Goal: Navigation & Orientation: Find specific page/section

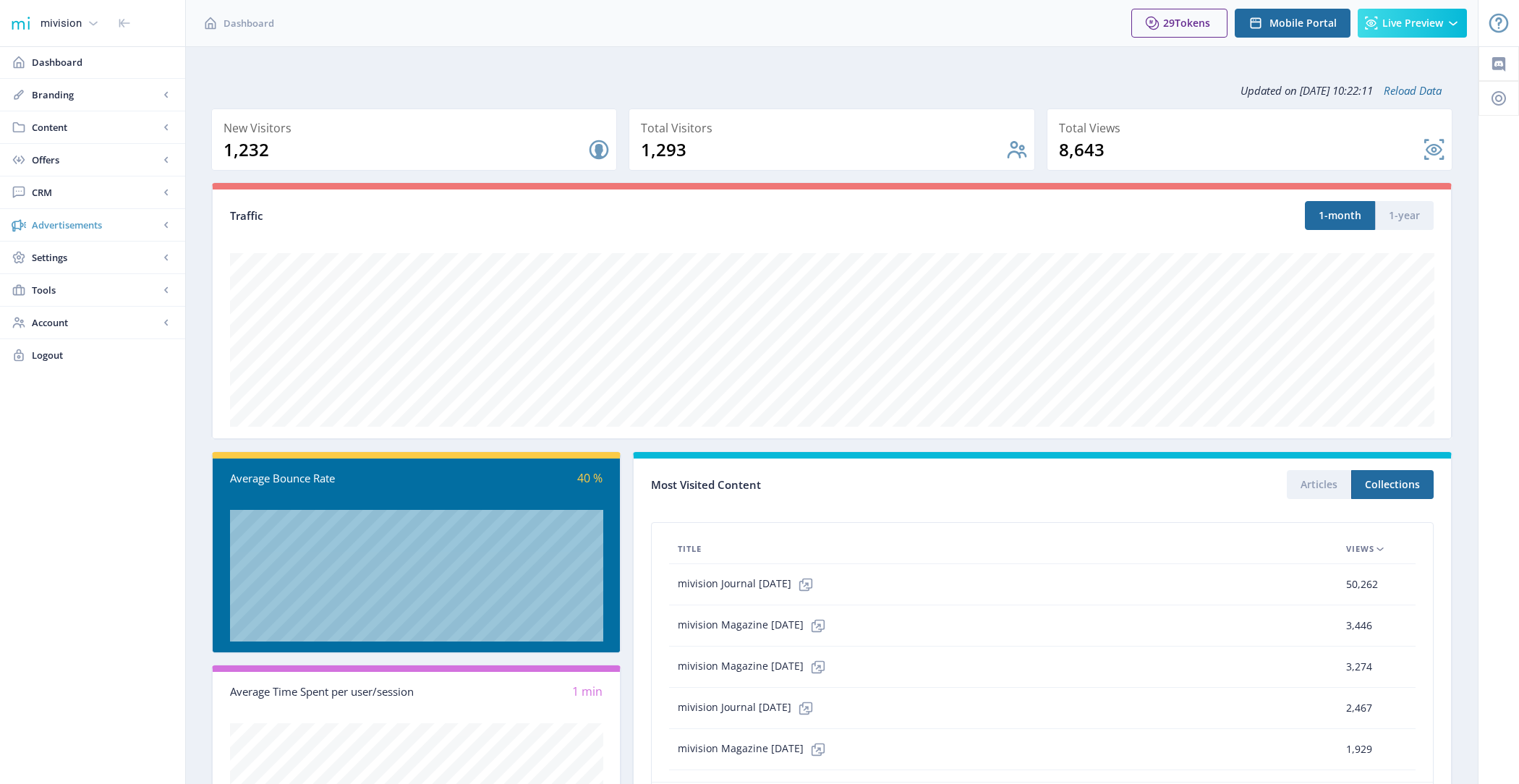
click at [133, 228] on span "Advertisements" at bounding box center [95, 225] width 127 height 14
click at [129, 315] on span "Settings" at bounding box center [95, 322] width 127 height 14
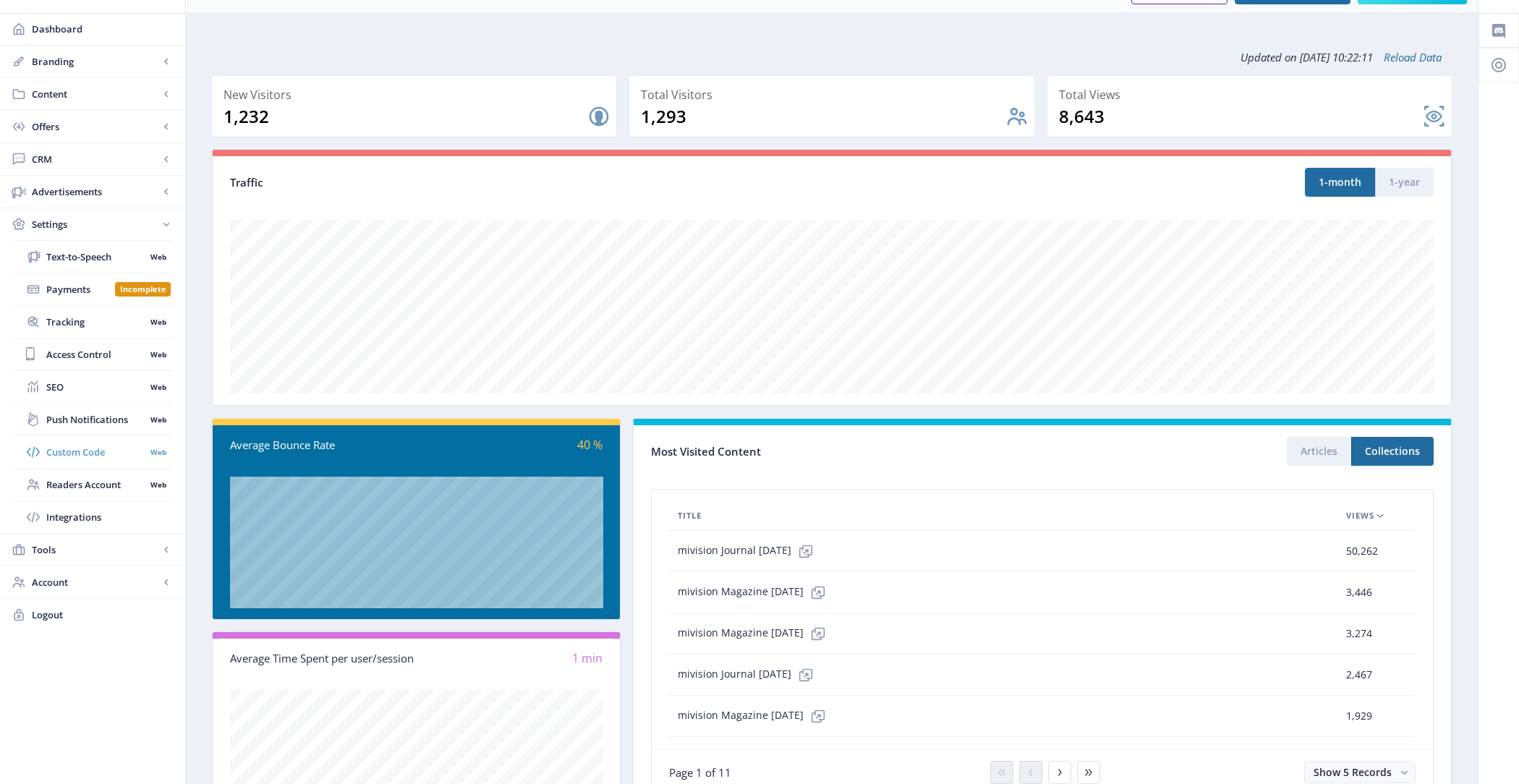
scroll to position [53, 0]
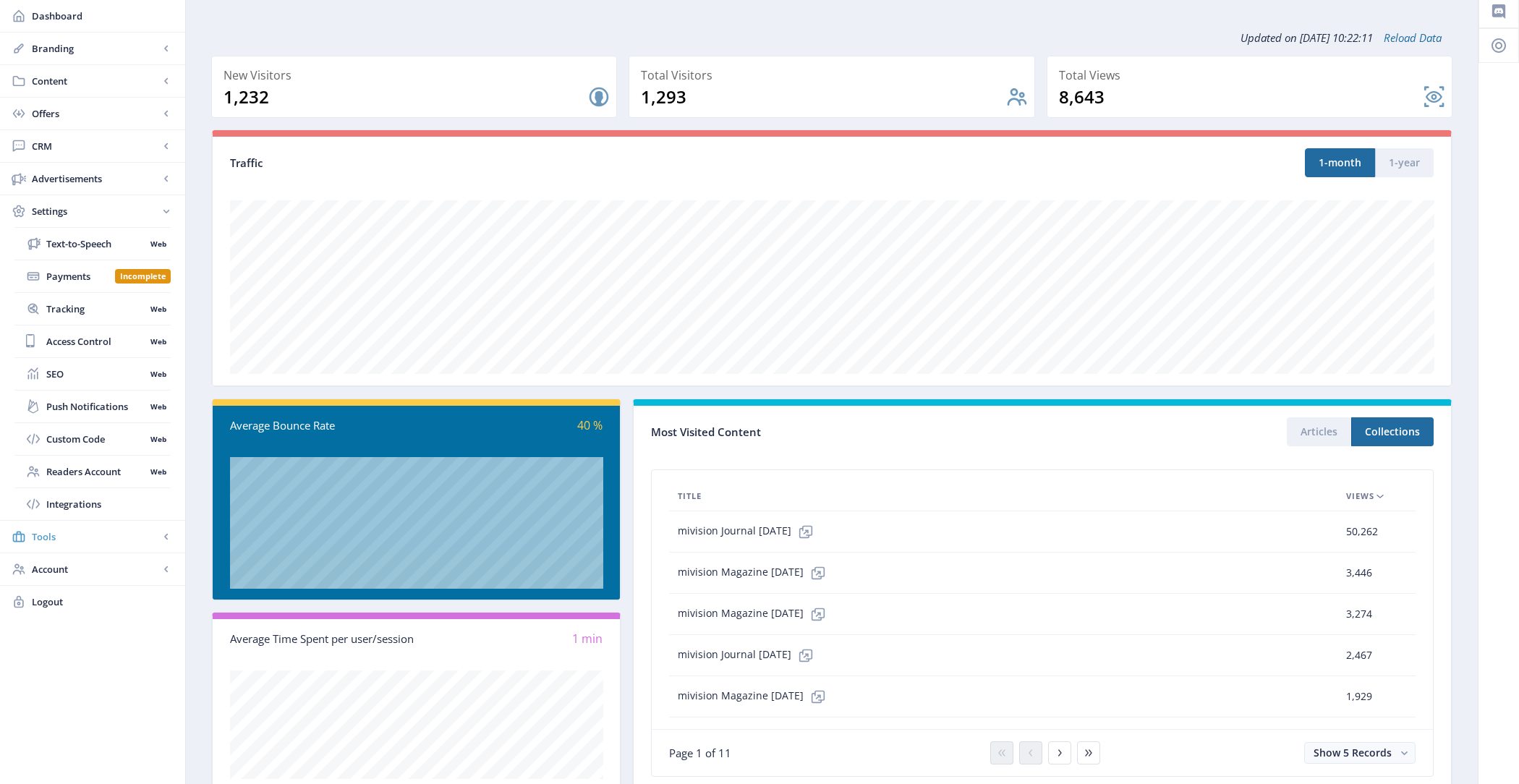
click at [120, 535] on span "Tools" at bounding box center [95, 536] width 127 height 14
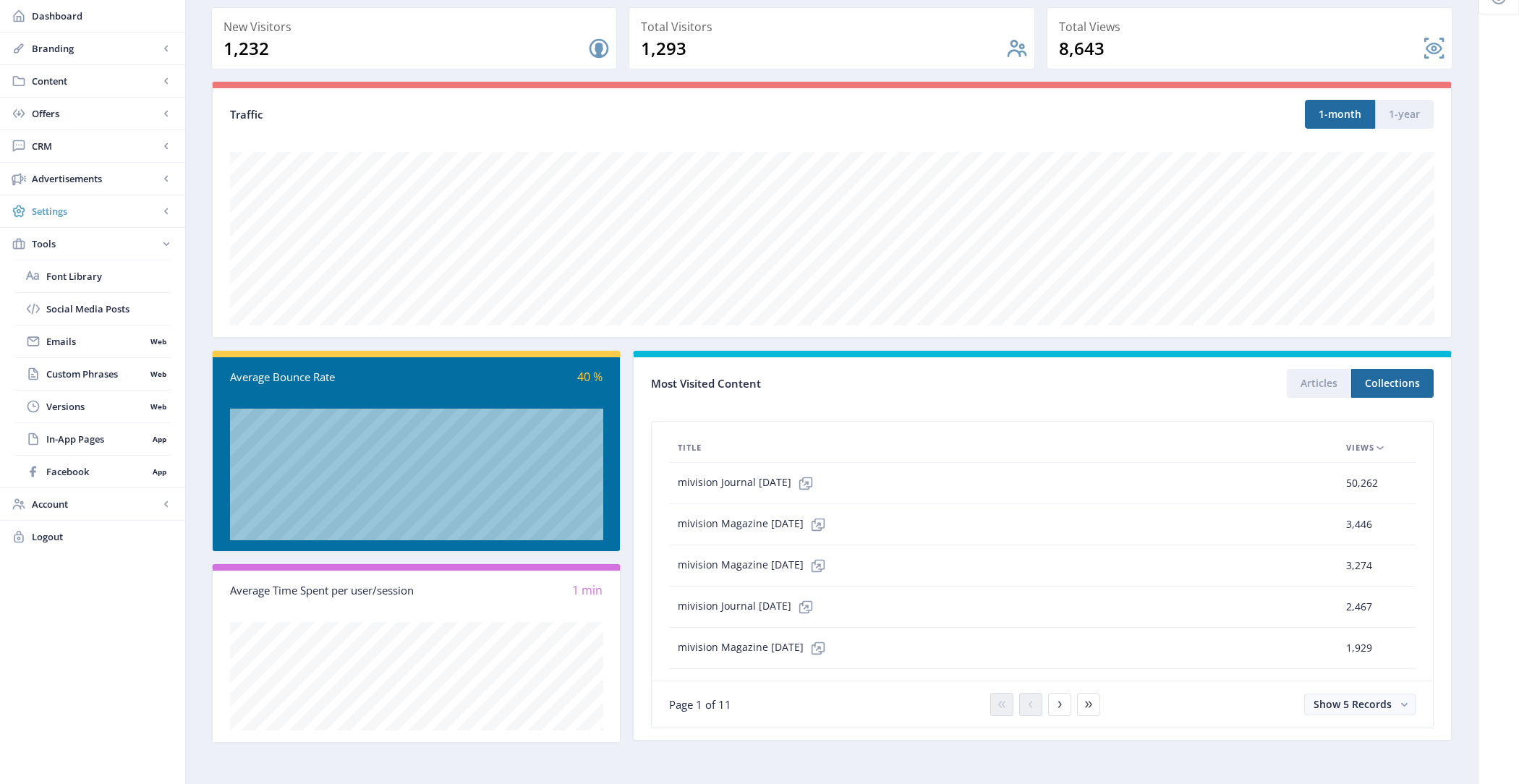
click at [108, 212] on span "Settings" at bounding box center [95, 211] width 127 height 14
click at [109, 301] on span "Tracking" at bounding box center [96, 308] width 99 height 14
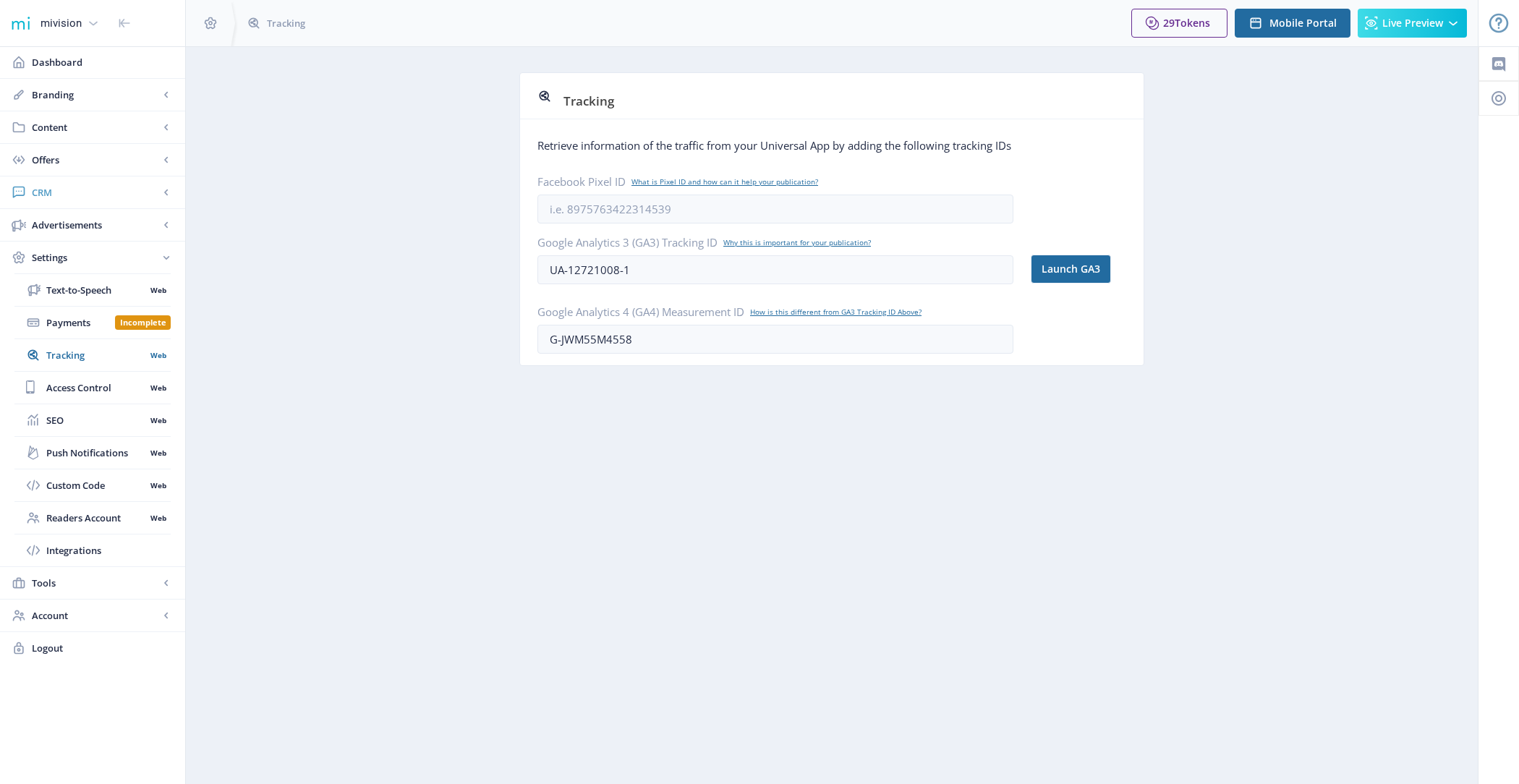
click at [102, 190] on span "CRM" at bounding box center [95, 192] width 127 height 14
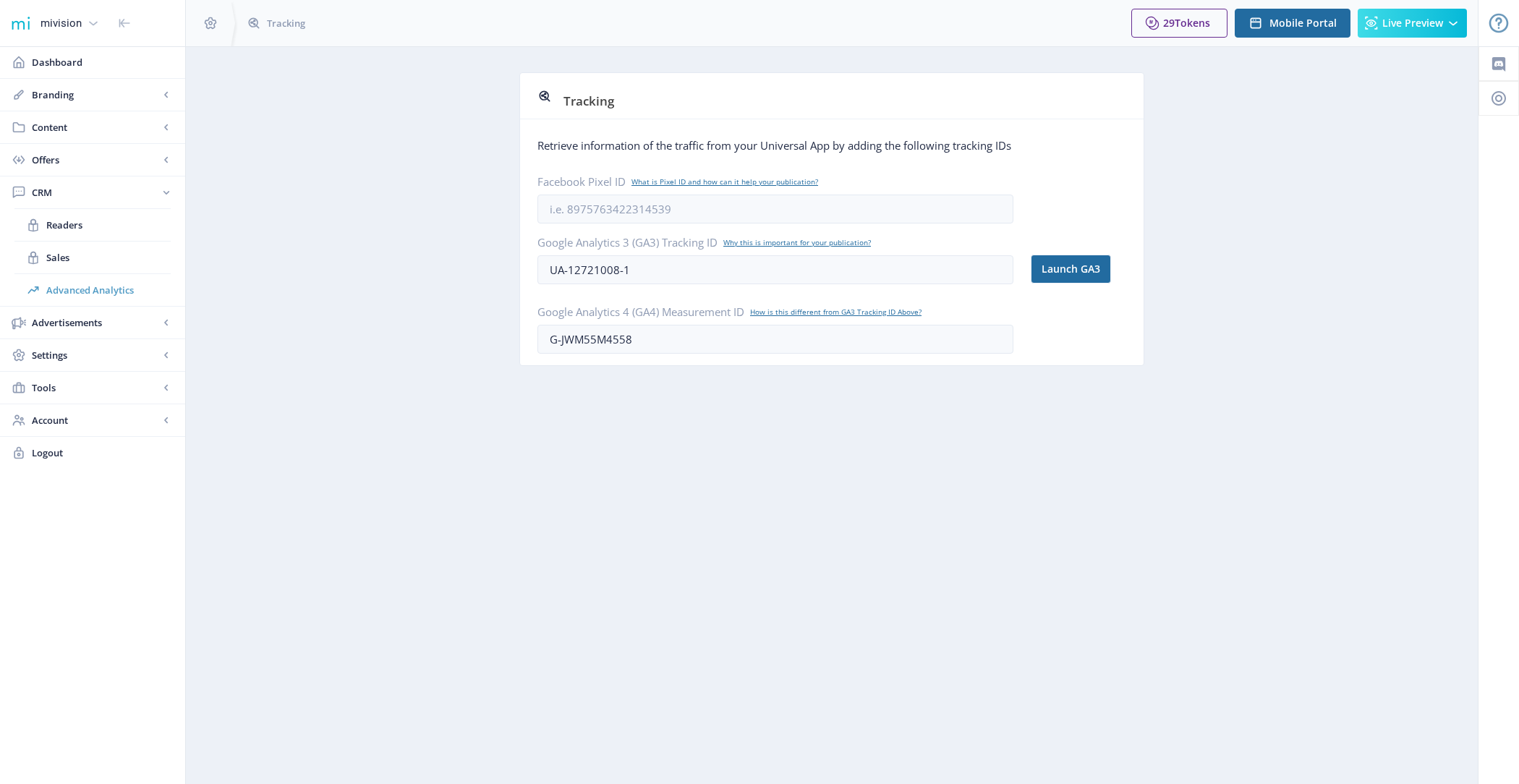
click at [113, 294] on span "Advanced Analytics" at bounding box center [109, 290] width 125 height 14
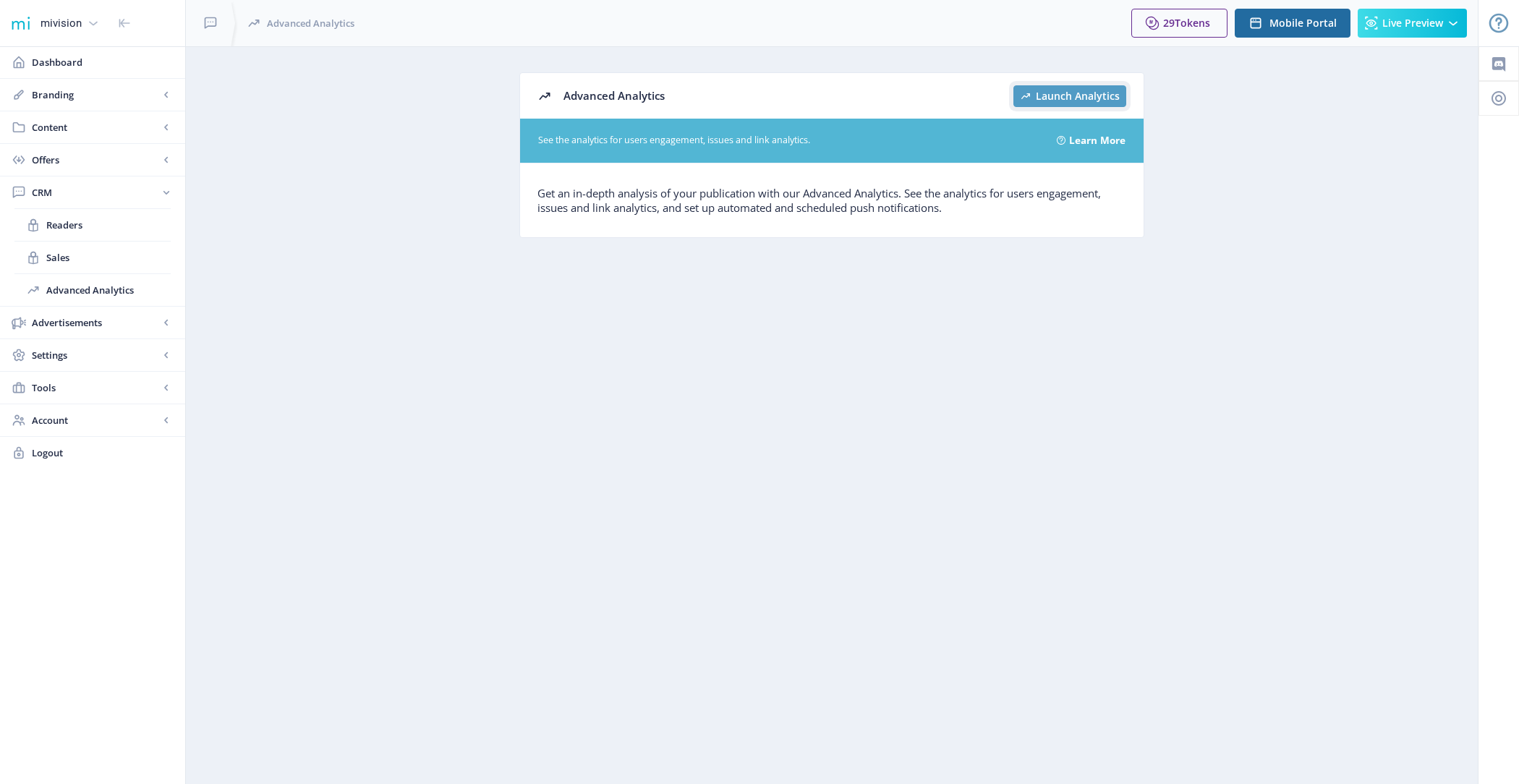
click at [1059, 101] on span "Launch Analytics" at bounding box center [1078, 96] width 84 height 11
